Goal: Transaction & Acquisition: Purchase product/service

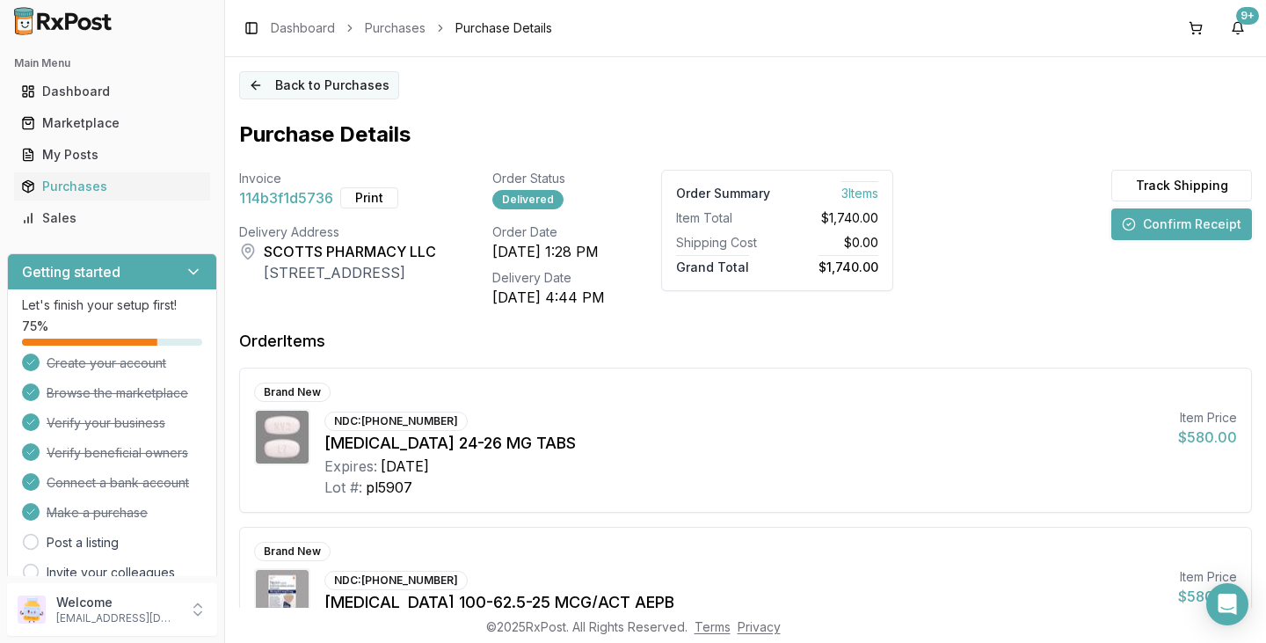
click at [284, 87] on button "Back to Purchases" at bounding box center [319, 85] width 160 height 28
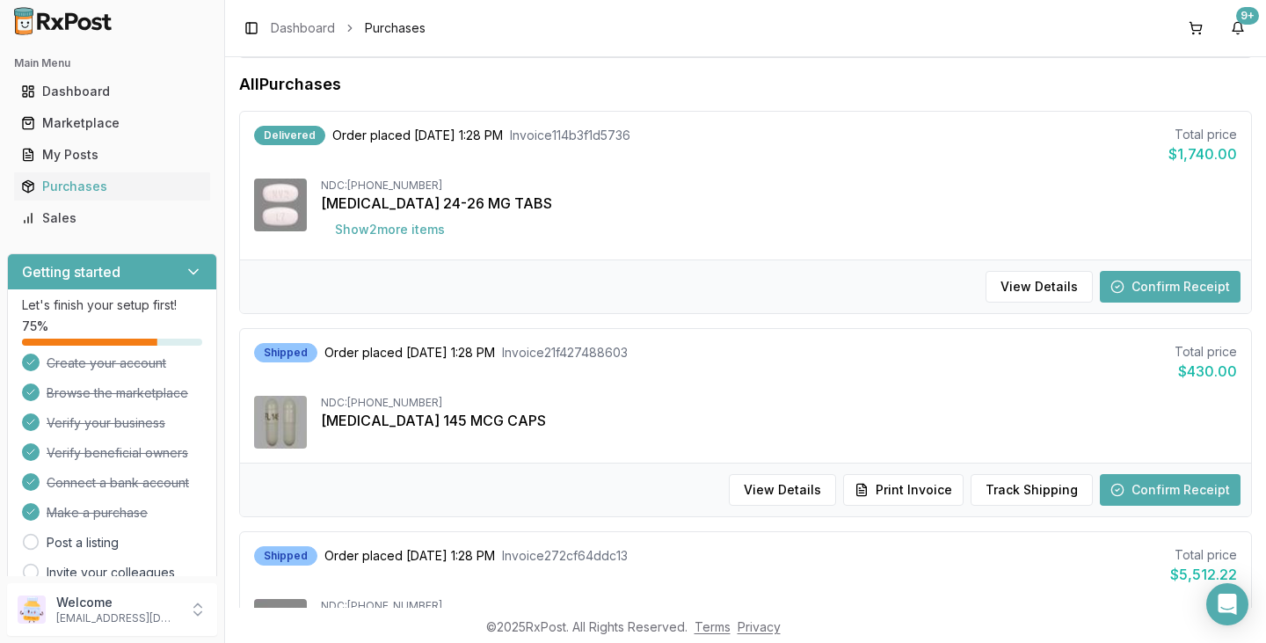
scroll to position [176, 0]
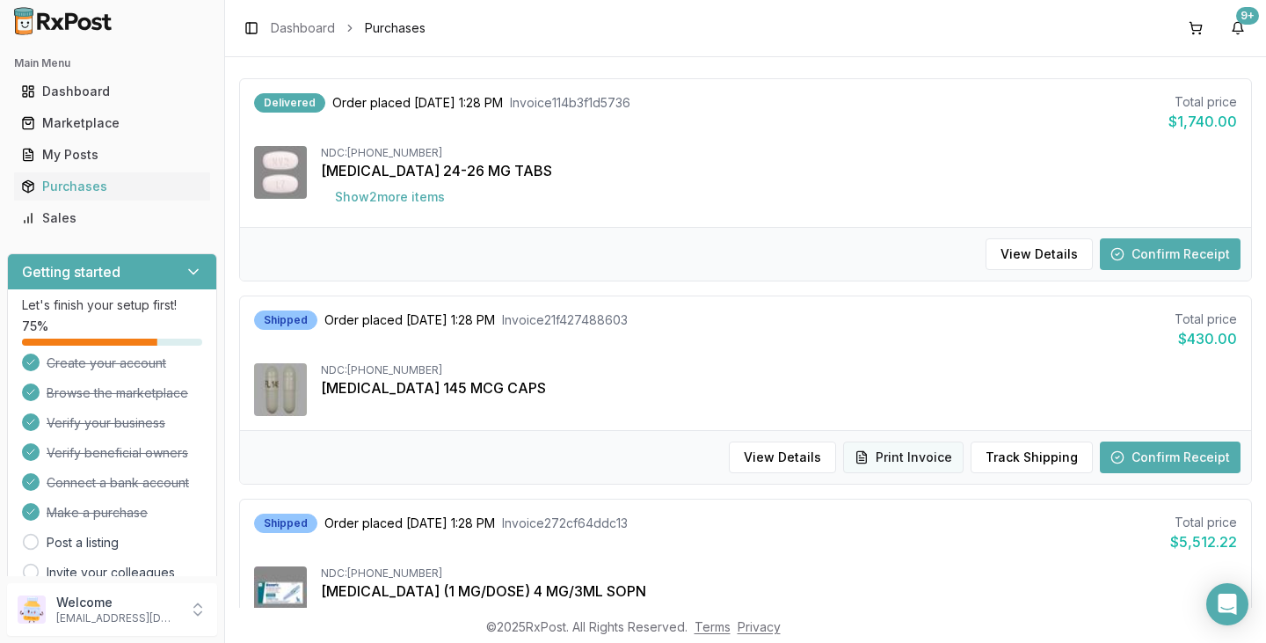
click at [932, 464] on button "Print Invoice" at bounding box center [903, 457] width 120 height 32
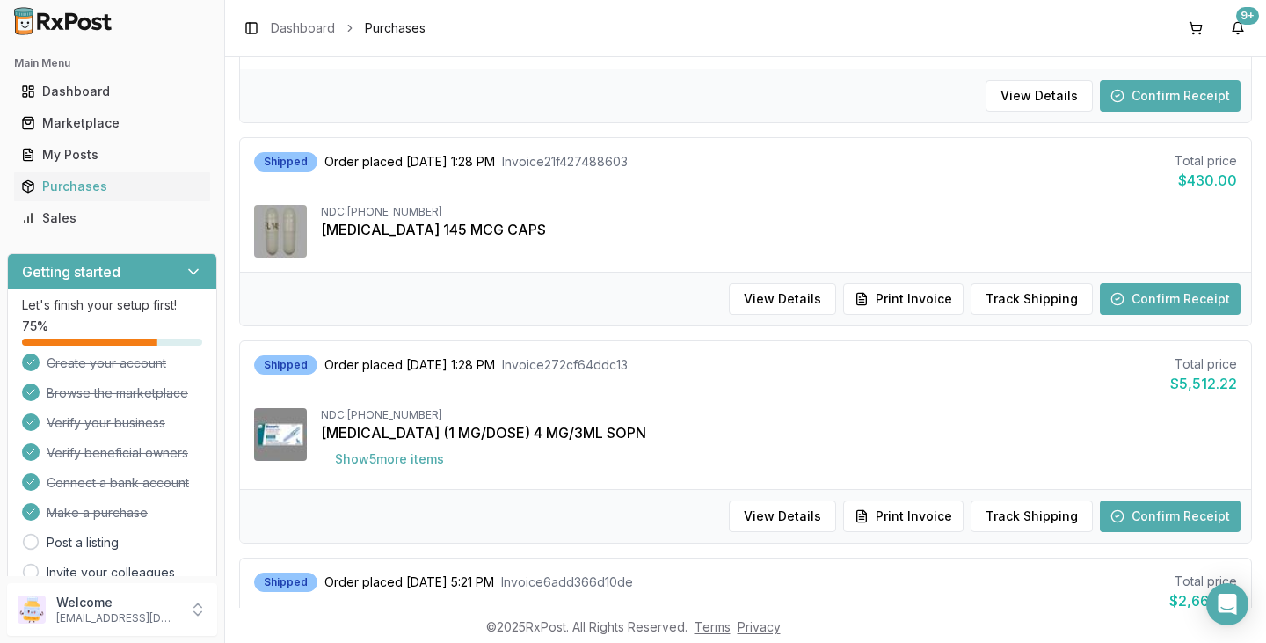
scroll to position [440, 0]
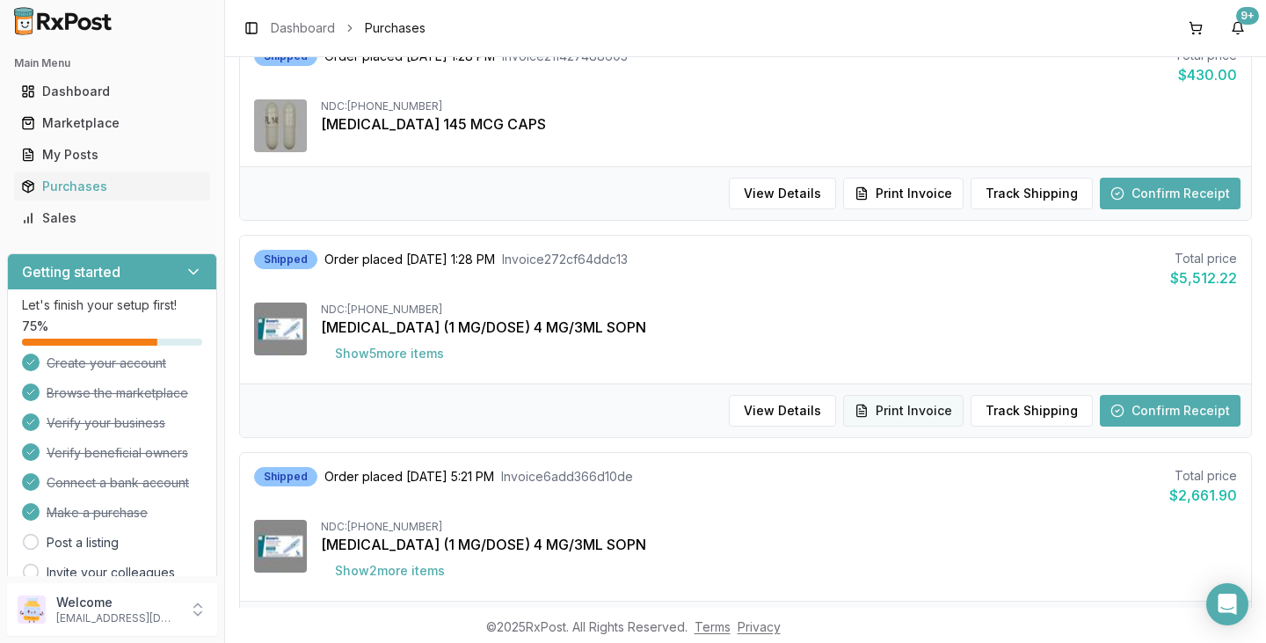
click at [949, 422] on button "Print Invoice" at bounding box center [903, 411] width 120 height 32
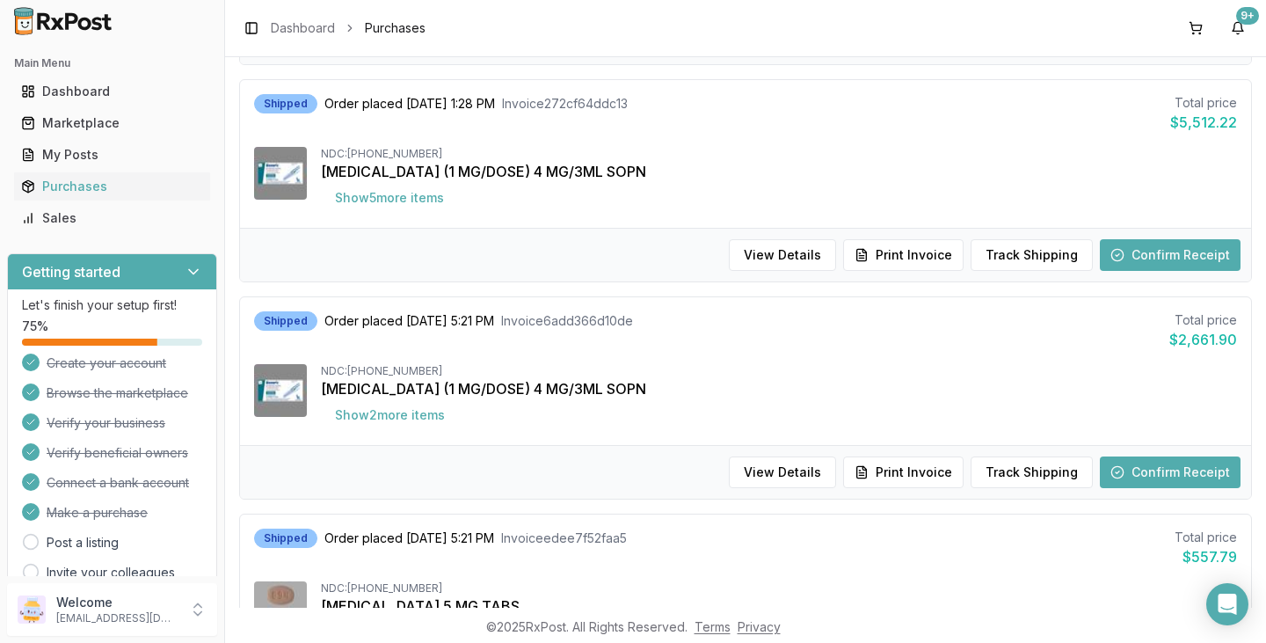
scroll to position [615, 0]
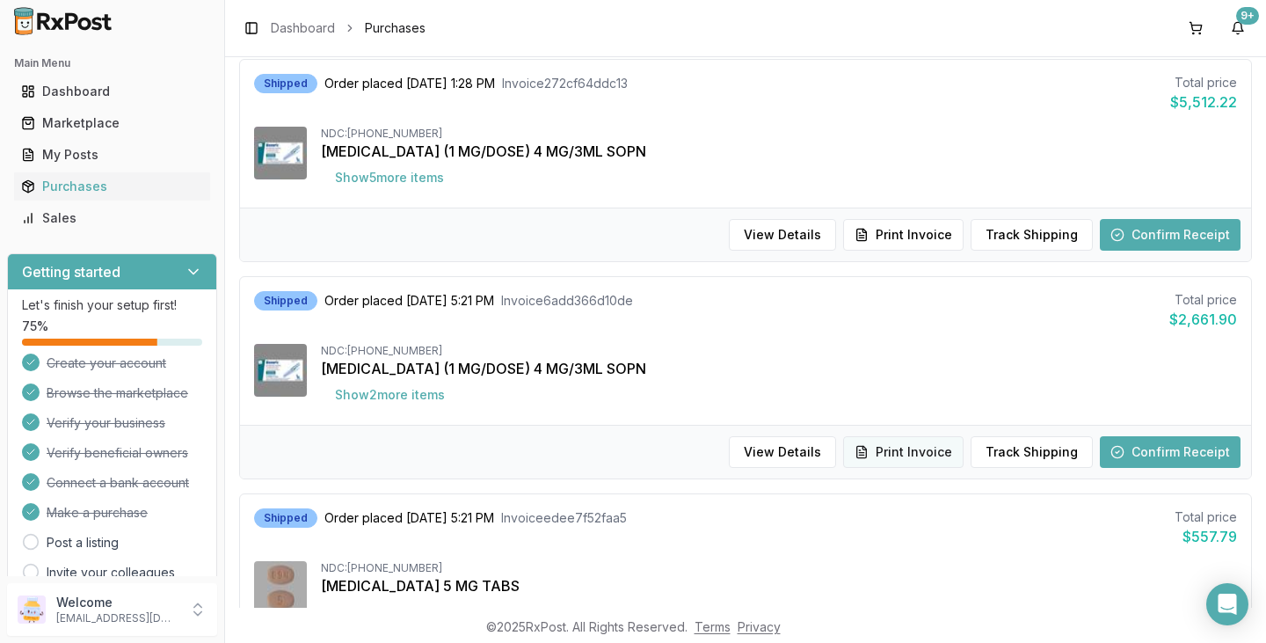
click at [925, 463] on button "Print Invoice" at bounding box center [903, 452] width 120 height 32
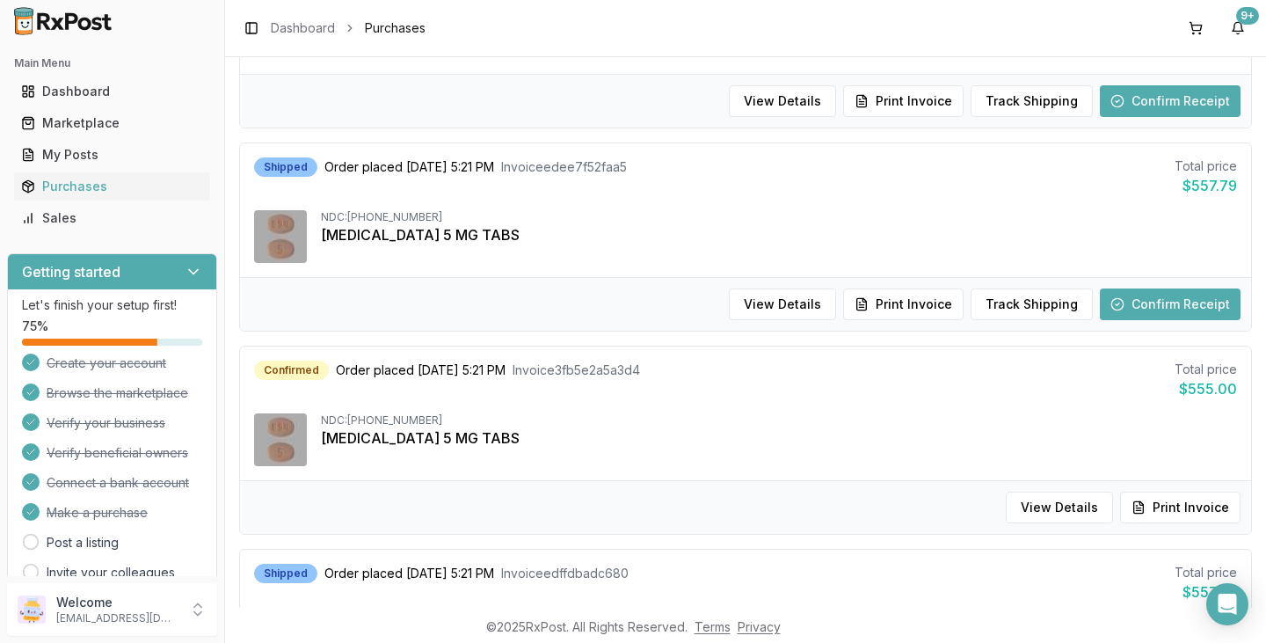
scroll to position [967, 0]
click at [922, 304] on button "Print Invoice" at bounding box center [903, 303] width 120 height 32
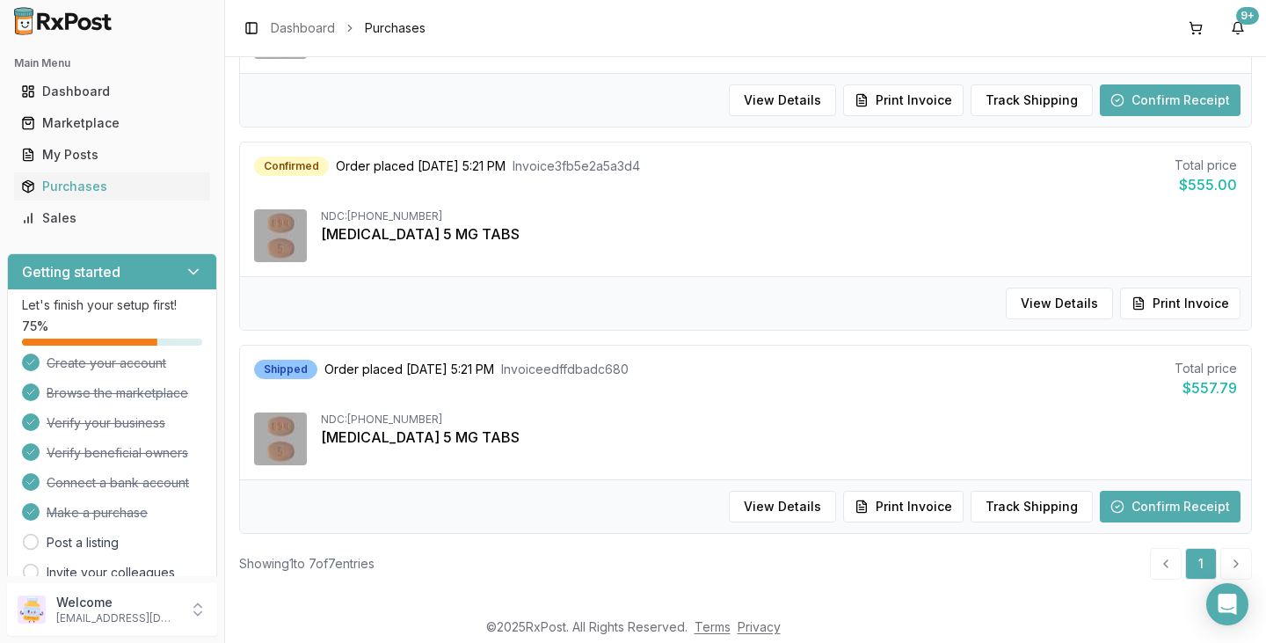
scroll to position [1184, 0]
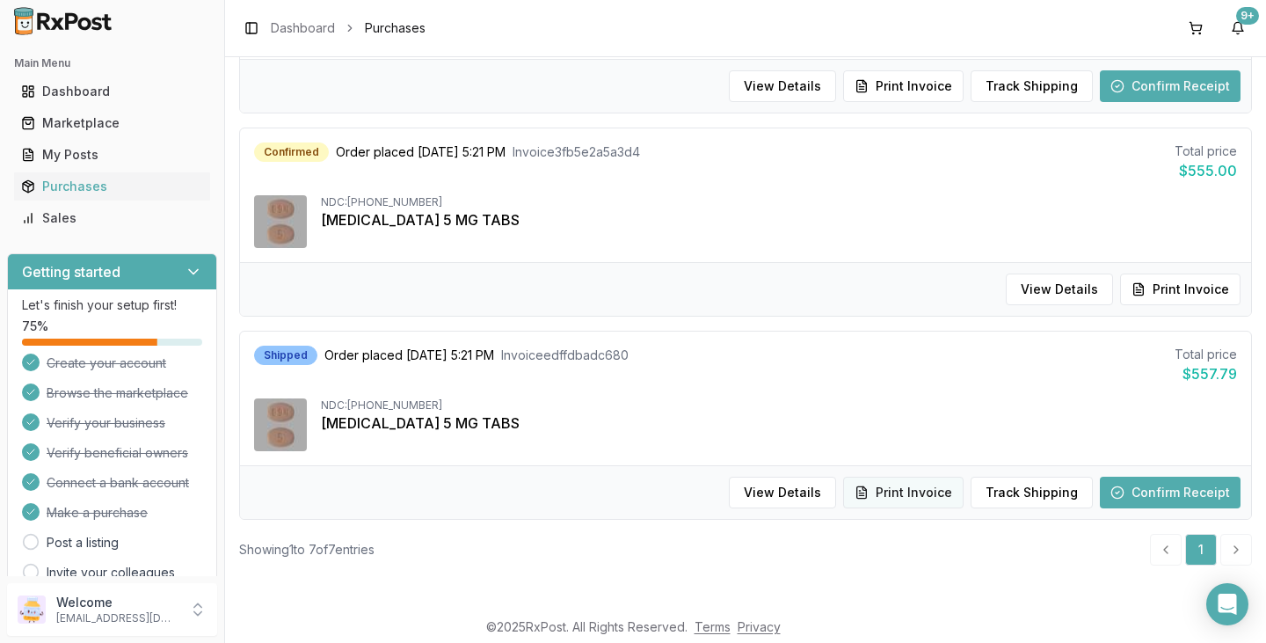
click at [914, 492] on button "Print Invoice" at bounding box center [903, 493] width 120 height 32
click at [1226, 557] on li "pagination" at bounding box center [1236, 550] width 32 height 32
click at [1231, 553] on li "pagination" at bounding box center [1236, 550] width 32 height 32
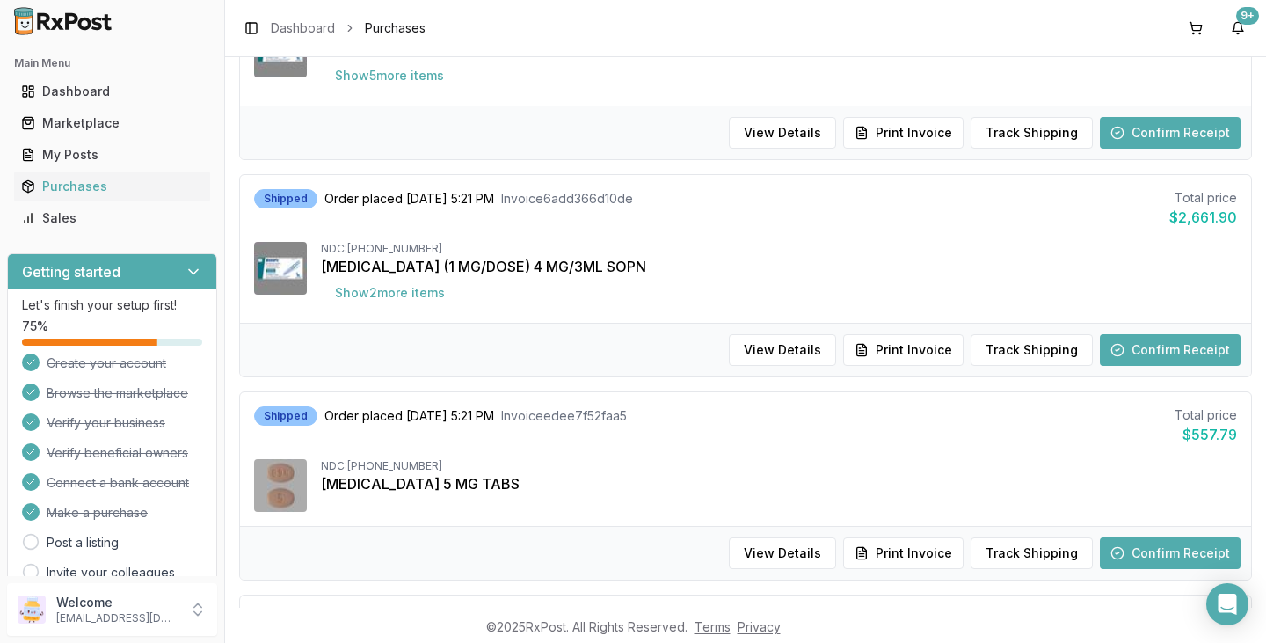
scroll to position [481, 0]
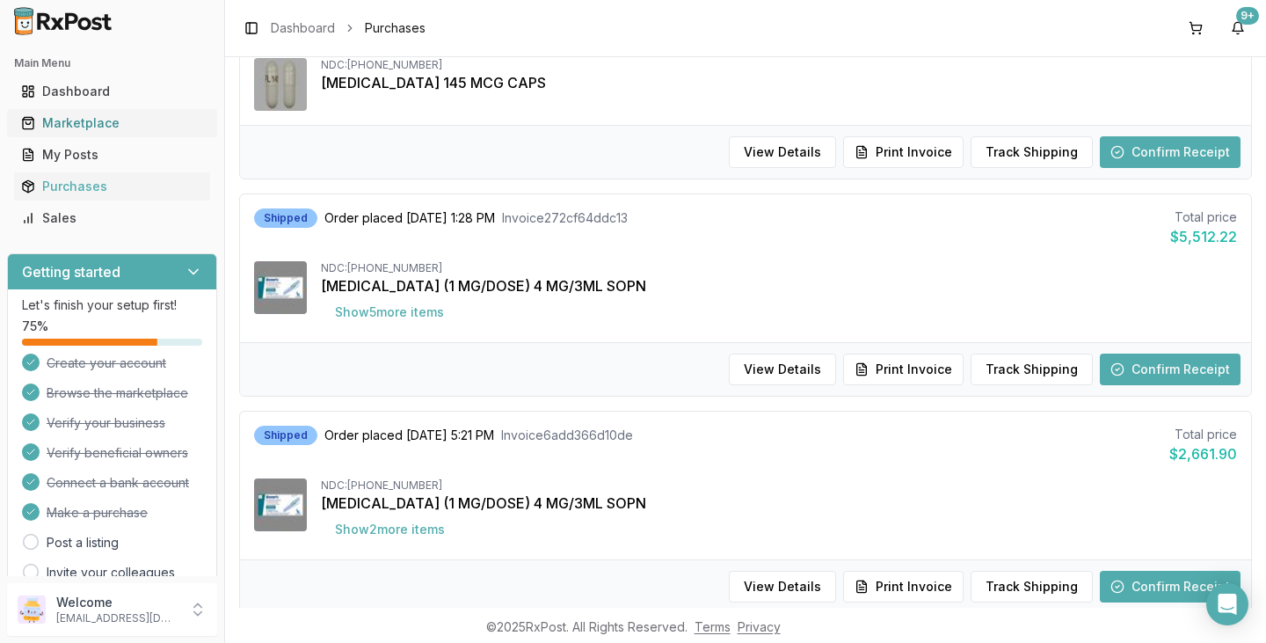
click at [70, 121] on div "Marketplace" at bounding box center [112, 123] width 182 height 18
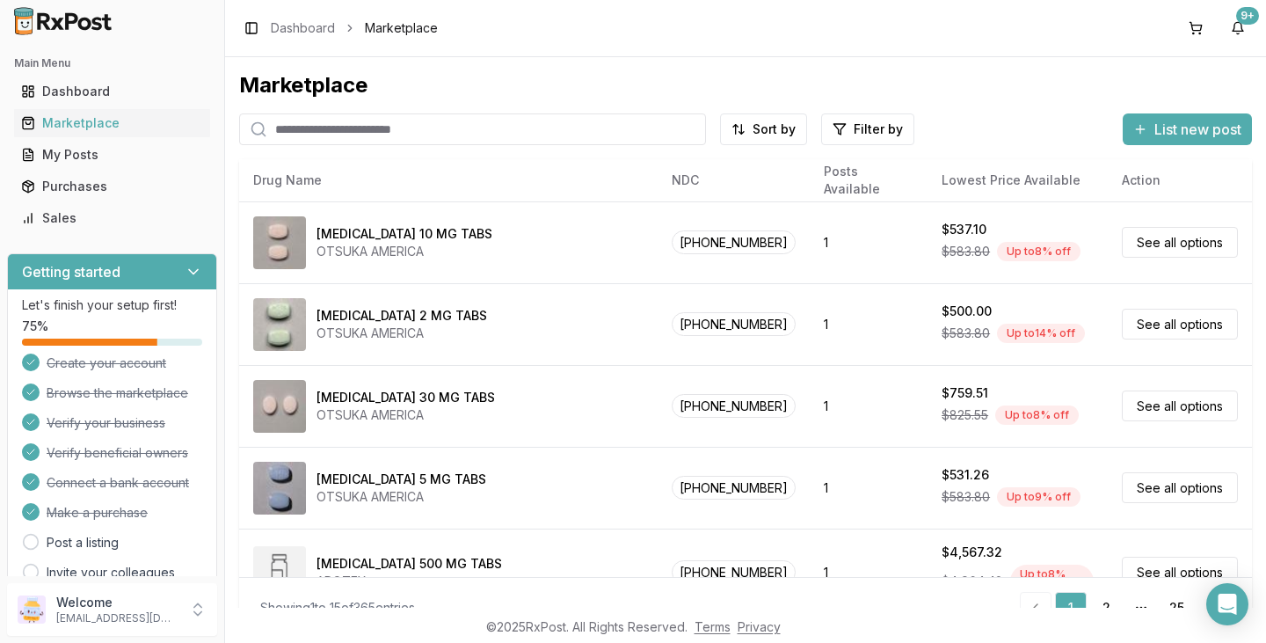
click at [498, 139] on input "search" at bounding box center [472, 129] width 467 height 32
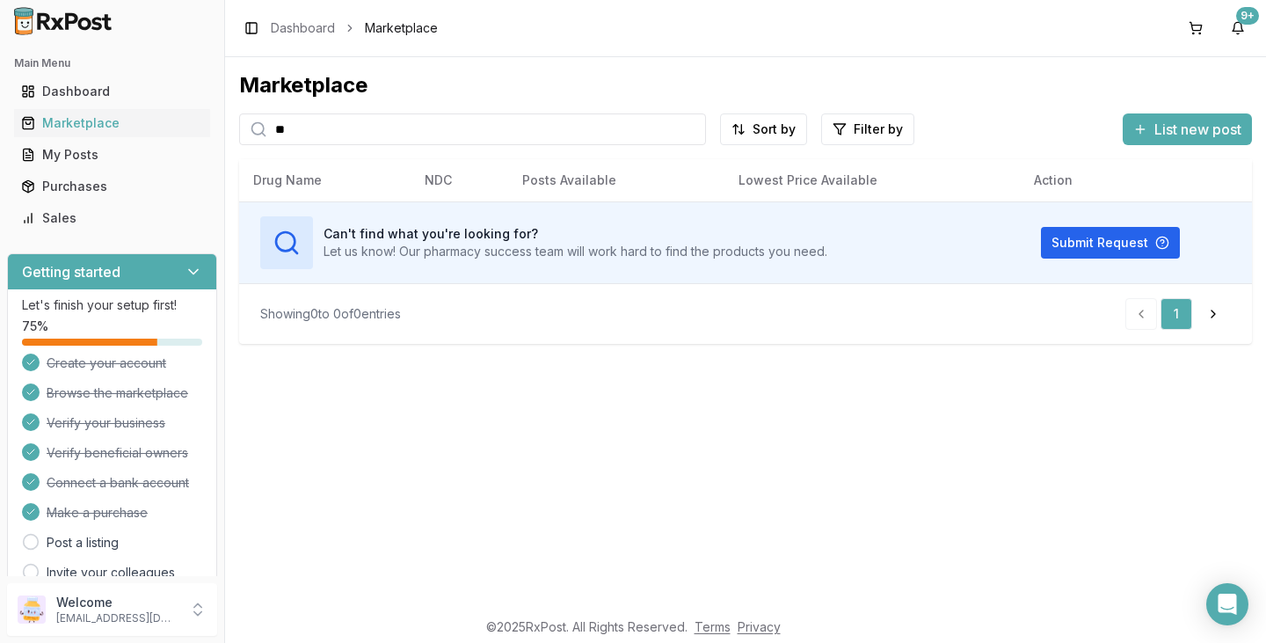
type input "*"
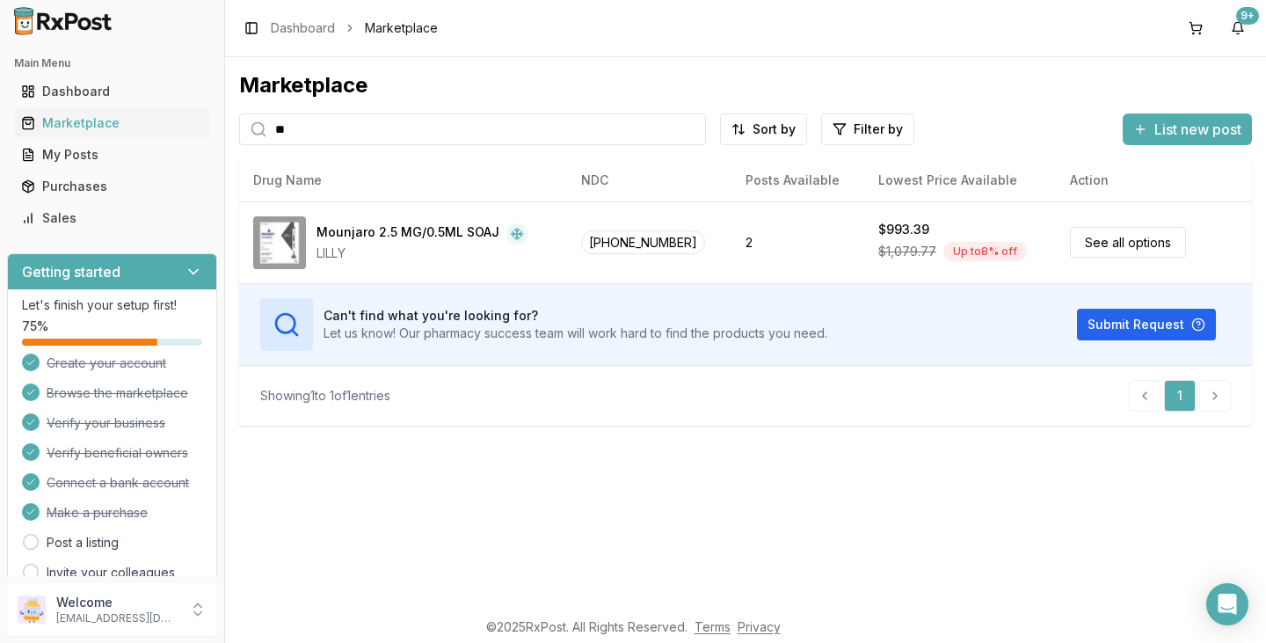
type input "*"
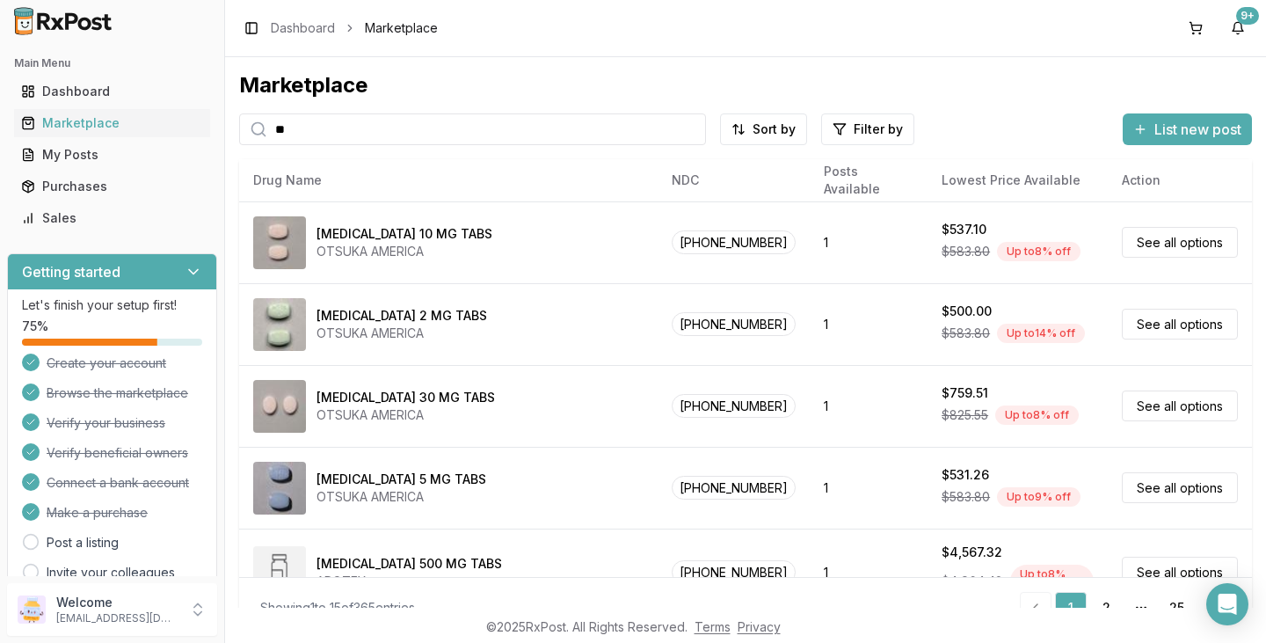
type input "*"
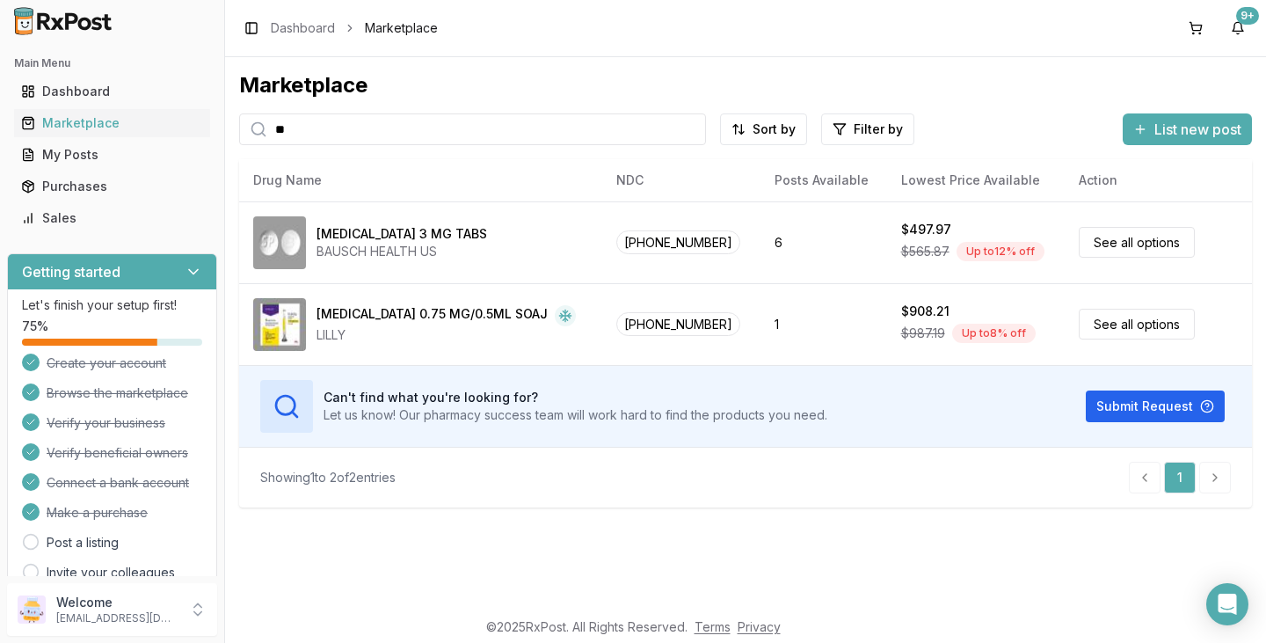
type input "*"
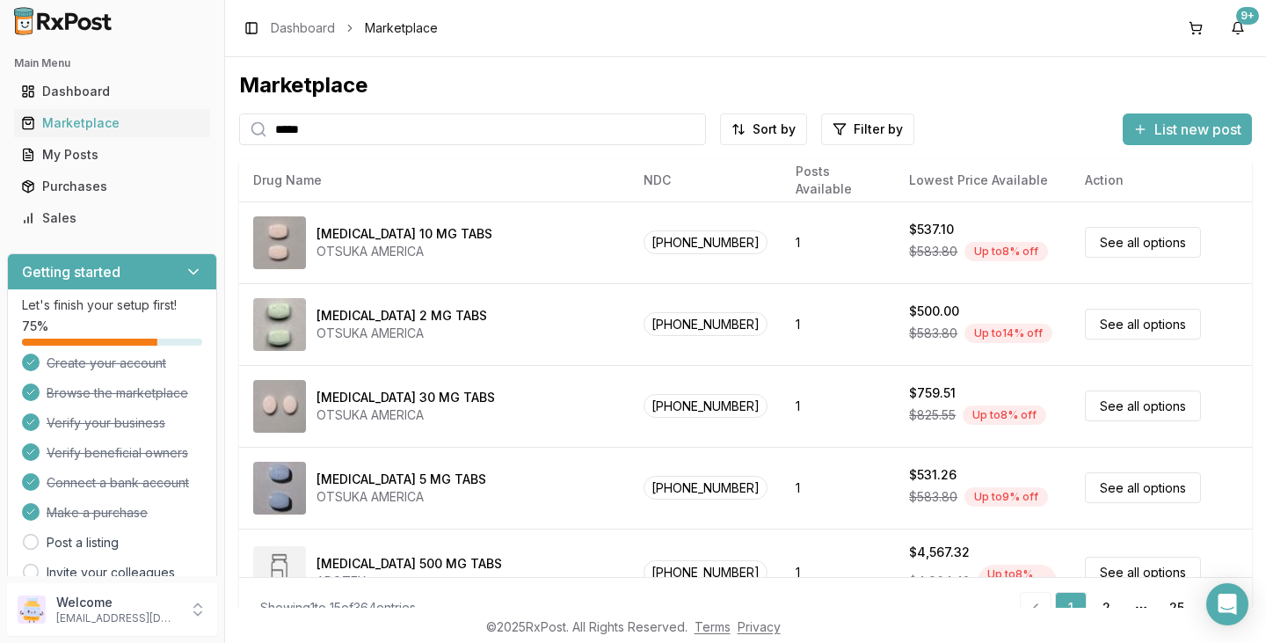
click at [353, 124] on input "*****" at bounding box center [472, 129] width 467 height 32
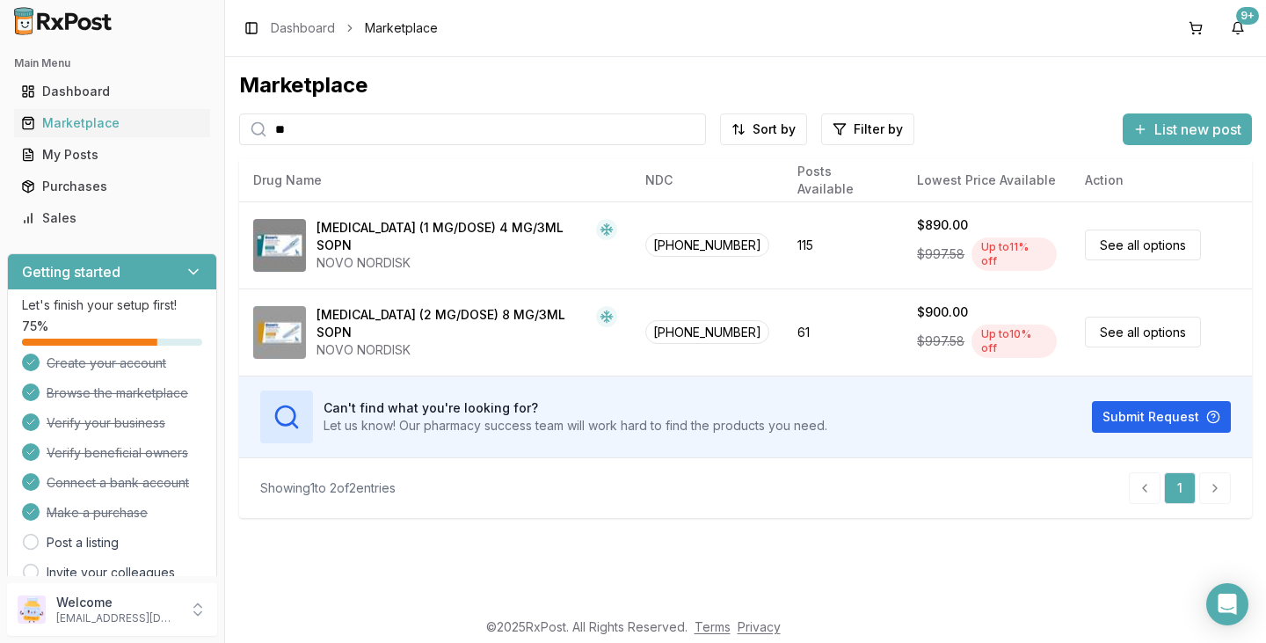
type input "*"
type input "****"
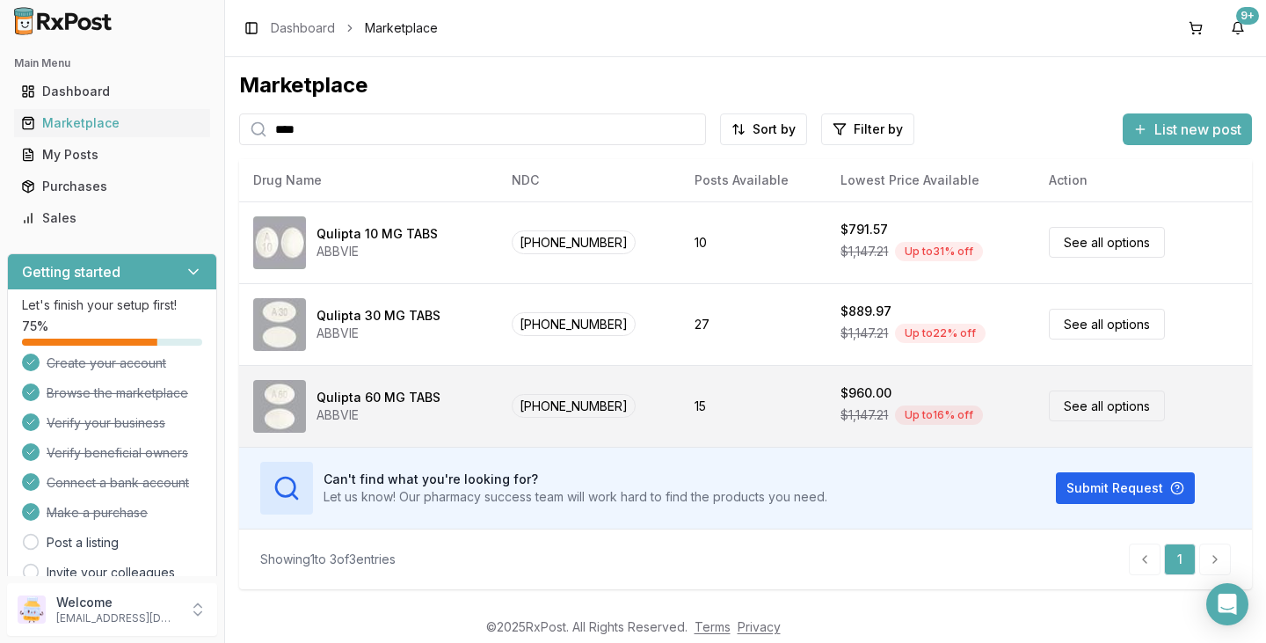
click at [425, 411] on div "ABBVIE" at bounding box center [378, 415] width 124 height 18
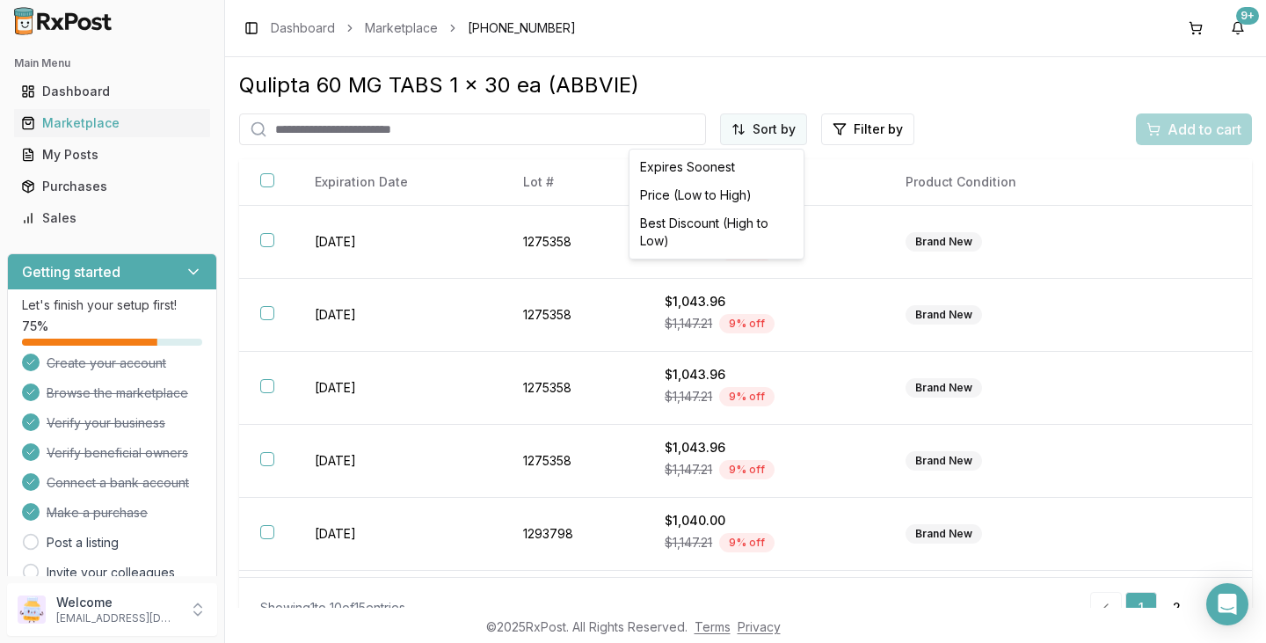
click at [761, 135] on html "Main Menu Dashboard Marketplace My Posts Purchases Sales Getting started Let's …" at bounding box center [633, 321] width 1266 height 643
click at [702, 228] on div "Best Discount (High to Low)" at bounding box center [716, 232] width 167 height 46
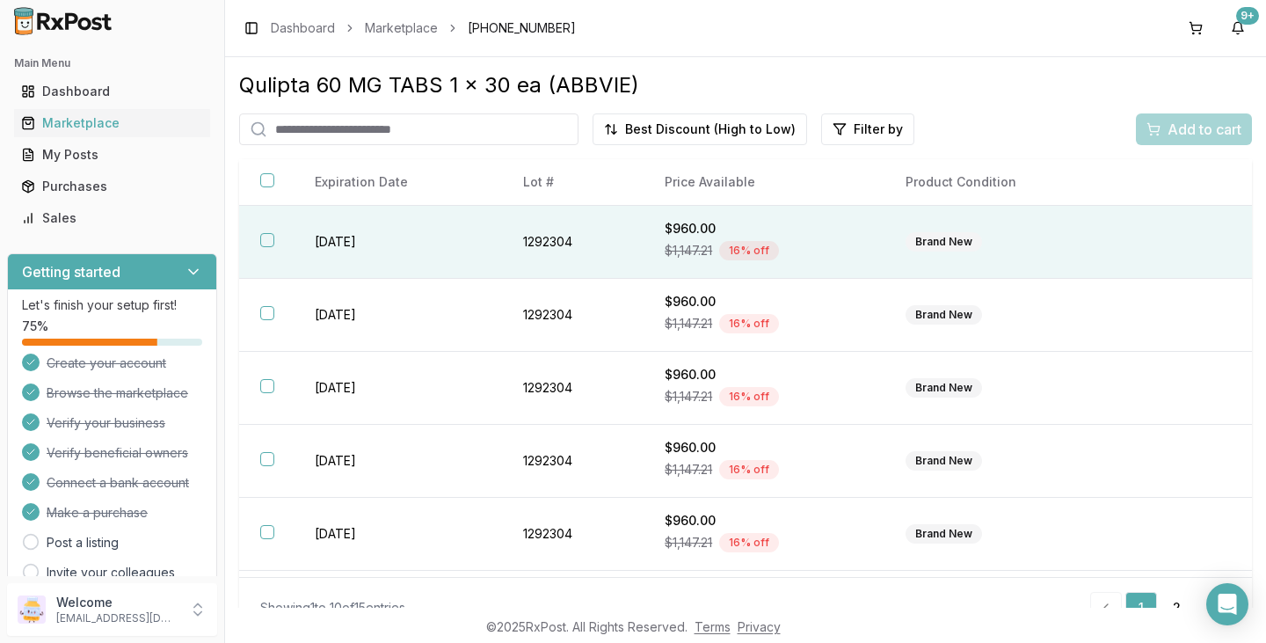
click at [837, 253] on div "$1,147.21 16 % off" at bounding box center [764, 250] width 199 height 26
click at [1201, 125] on span "Add to cart" at bounding box center [1205, 129] width 74 height 21
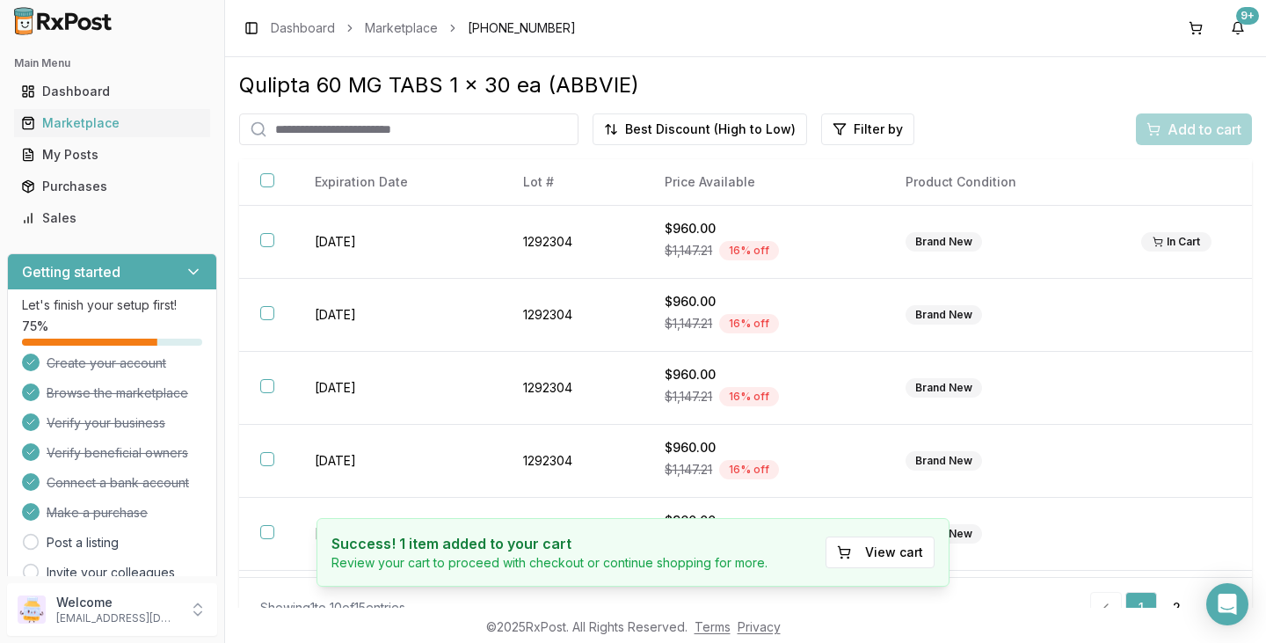
click at [456, 128] on input "search" at bounding box center [408, 129] width 339 height 32
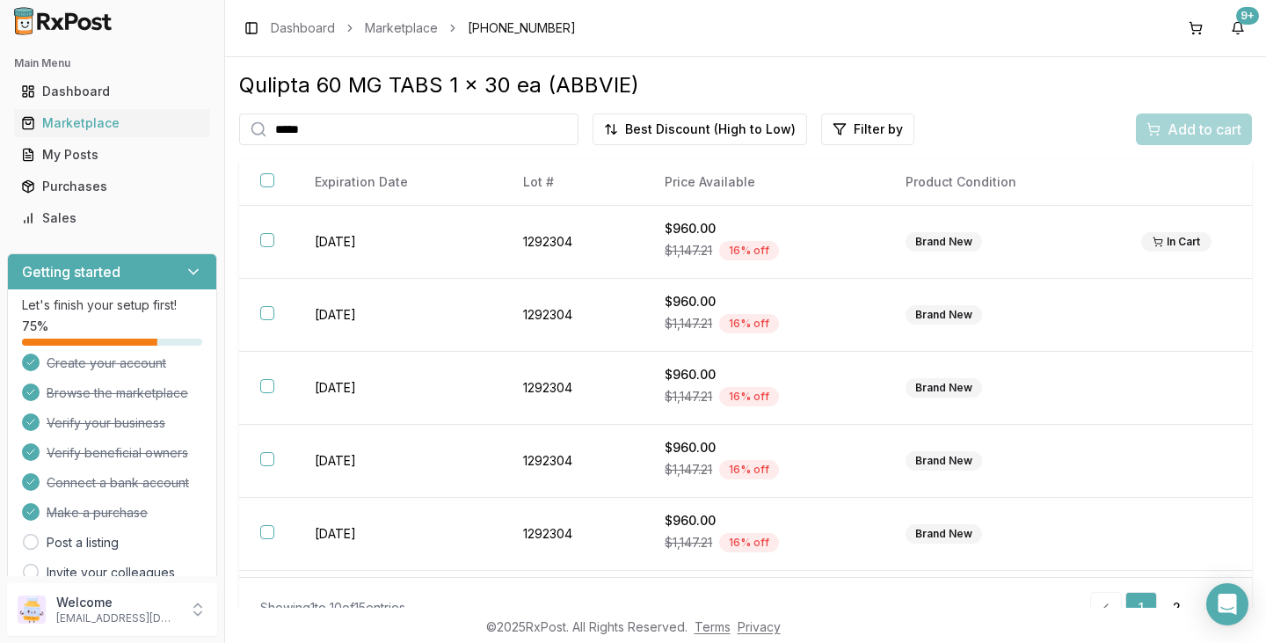
click at [309, 136] on input "*****" at bounding box center [408, 129] width 339 height 32
type input "***"
click at [400, 32] on link "Marketplace" at bounding box center [401, 28] width 73 height 18
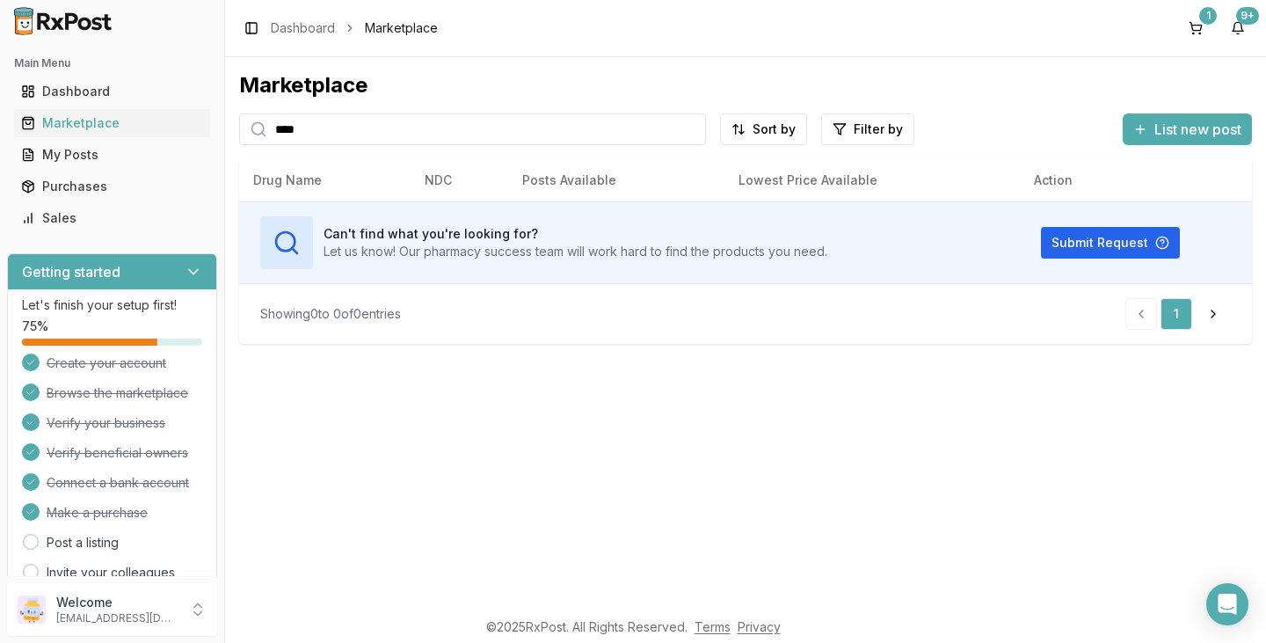
click at [308, 141] on input "****" at bounding box center [472, 129] width 467 height 32
drag, startPoint x: 327, startPoint y: 134, endPoint x: 339, endPoint y: 121, distance: 17.4
click at [332, 127] on input "****" at bounding box center [472, 129] width 467 height 32
type input "***"
